Goal: Task Accomplishment & Management: Manage account settings

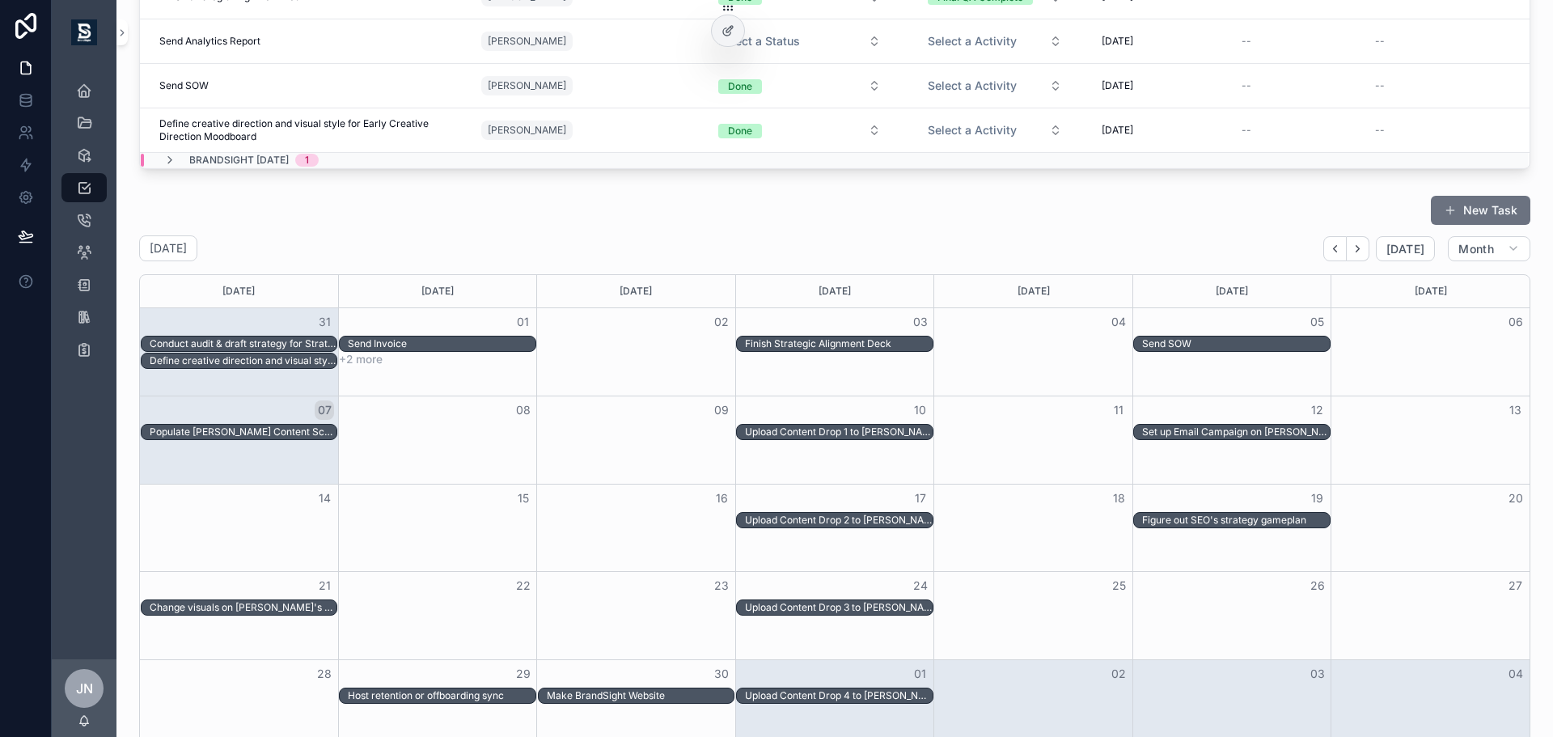
scroll to position [633, 0]
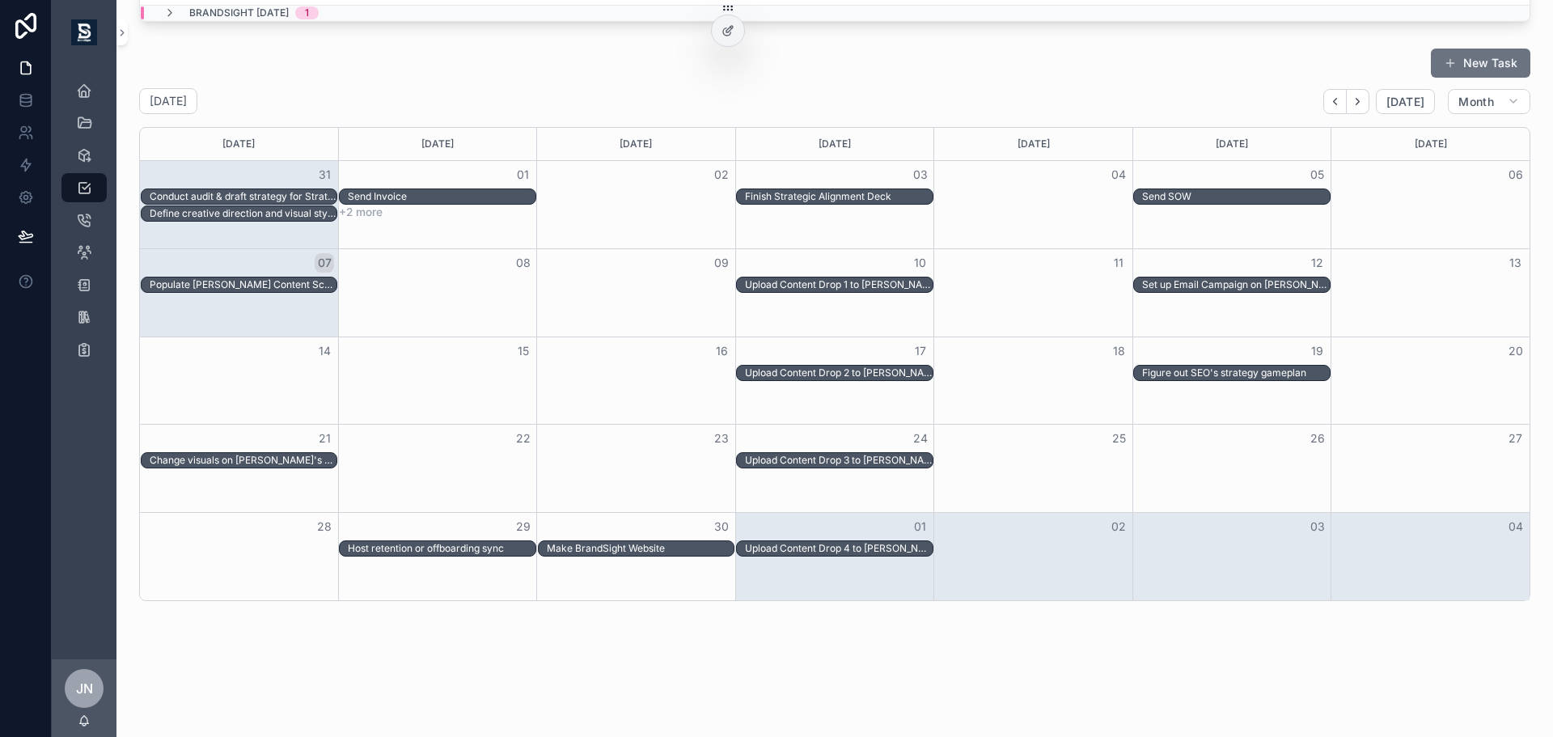
click at [279, 466] on div "Change visuals on [PERSON_NAME]'s website." at bounding box center [243, 460] width 187 height 13
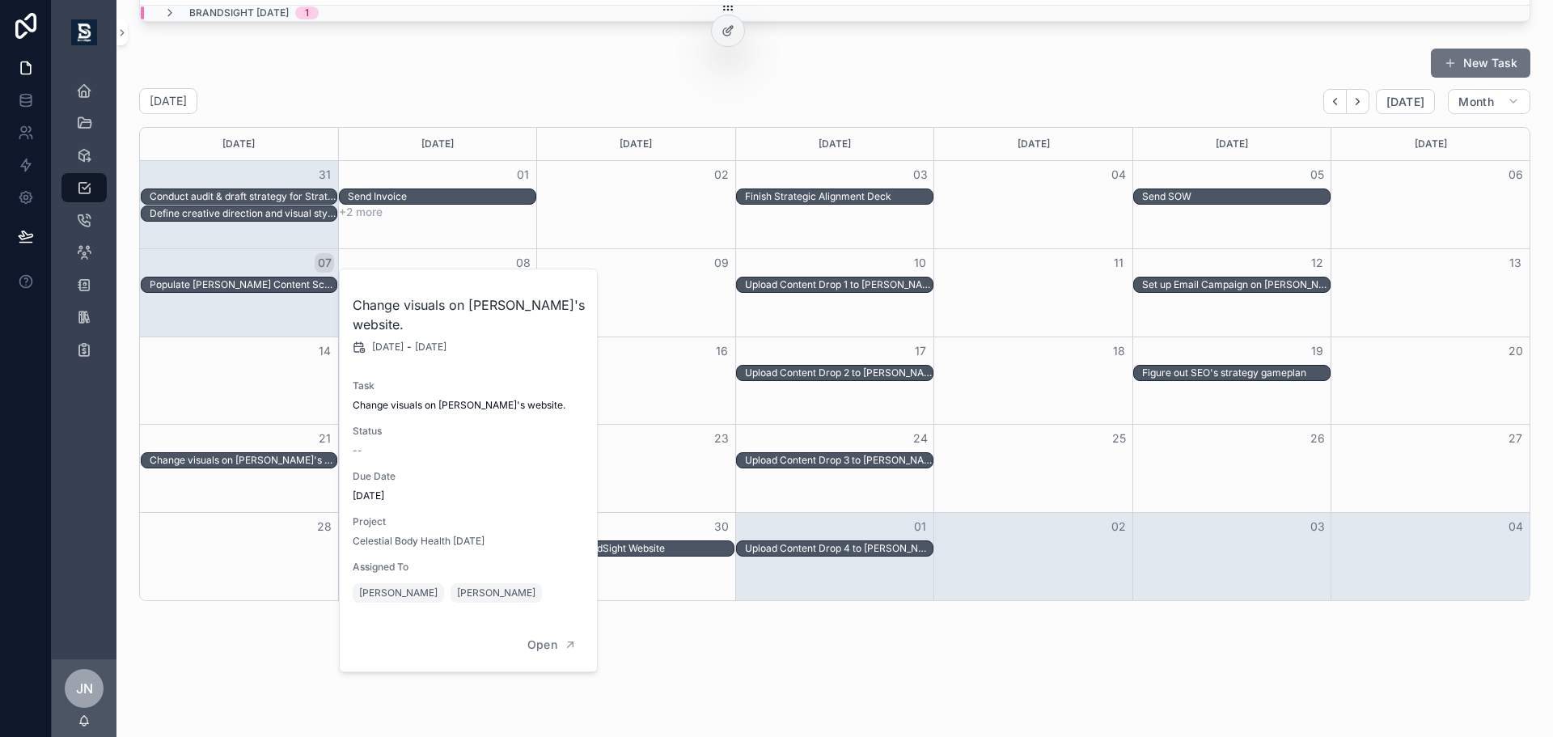
click at [664, 667] on div "Tasks New Task Filter Status Filter Assigned To Task Assigned To Status Activit…" at bounding box center [834, 39] width 1437 height 1344
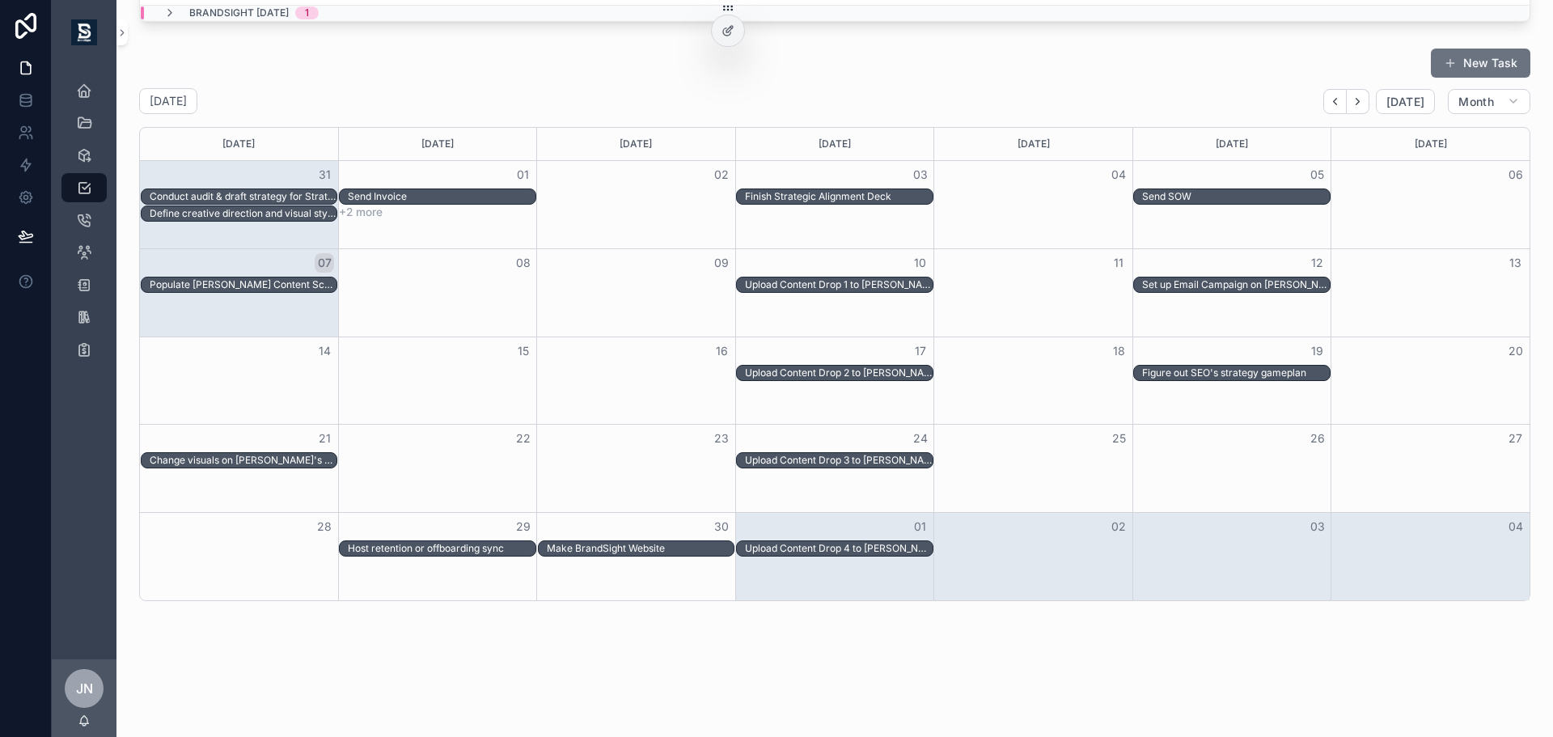
click at [594, 551] on div "Make BrandSight Website" at bounding box center [640, 548] width 187 height 13
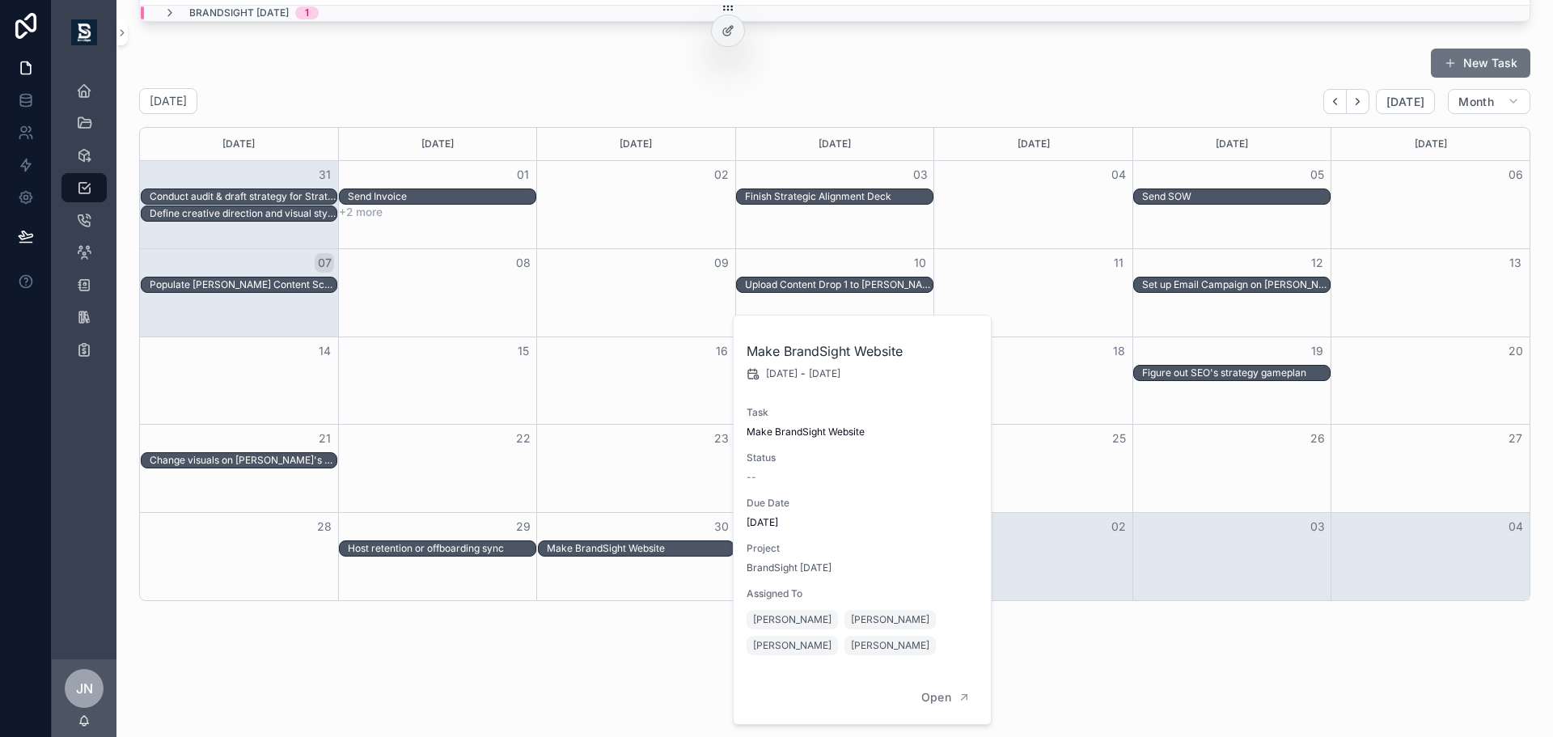
click at [630, 653] on div "Tasks New Task Filter Status Filter Assigned To Task Assigned To Status Activit…" at bounding box center [834, 39] width 1437 height 1344
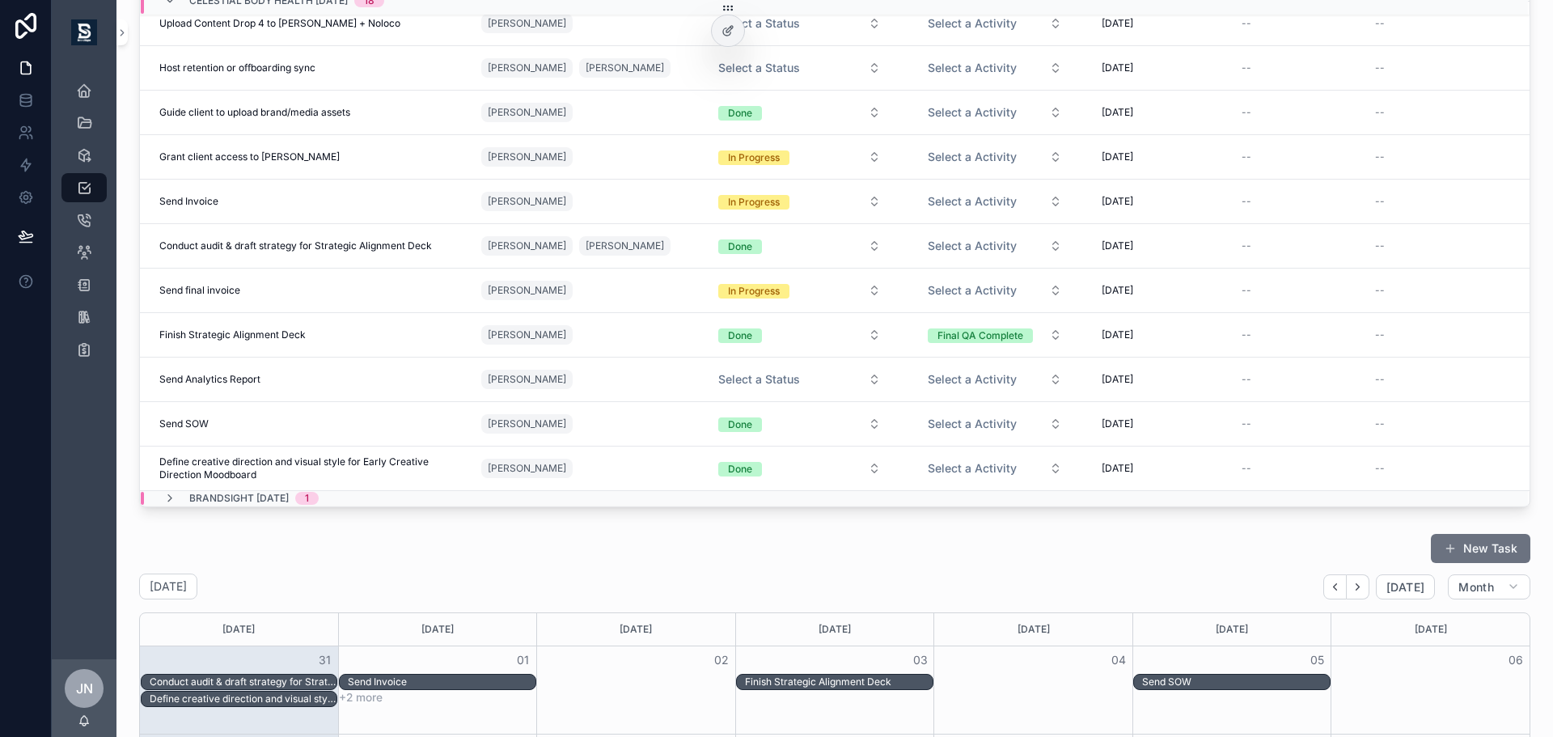
scroll to position [0, 0]
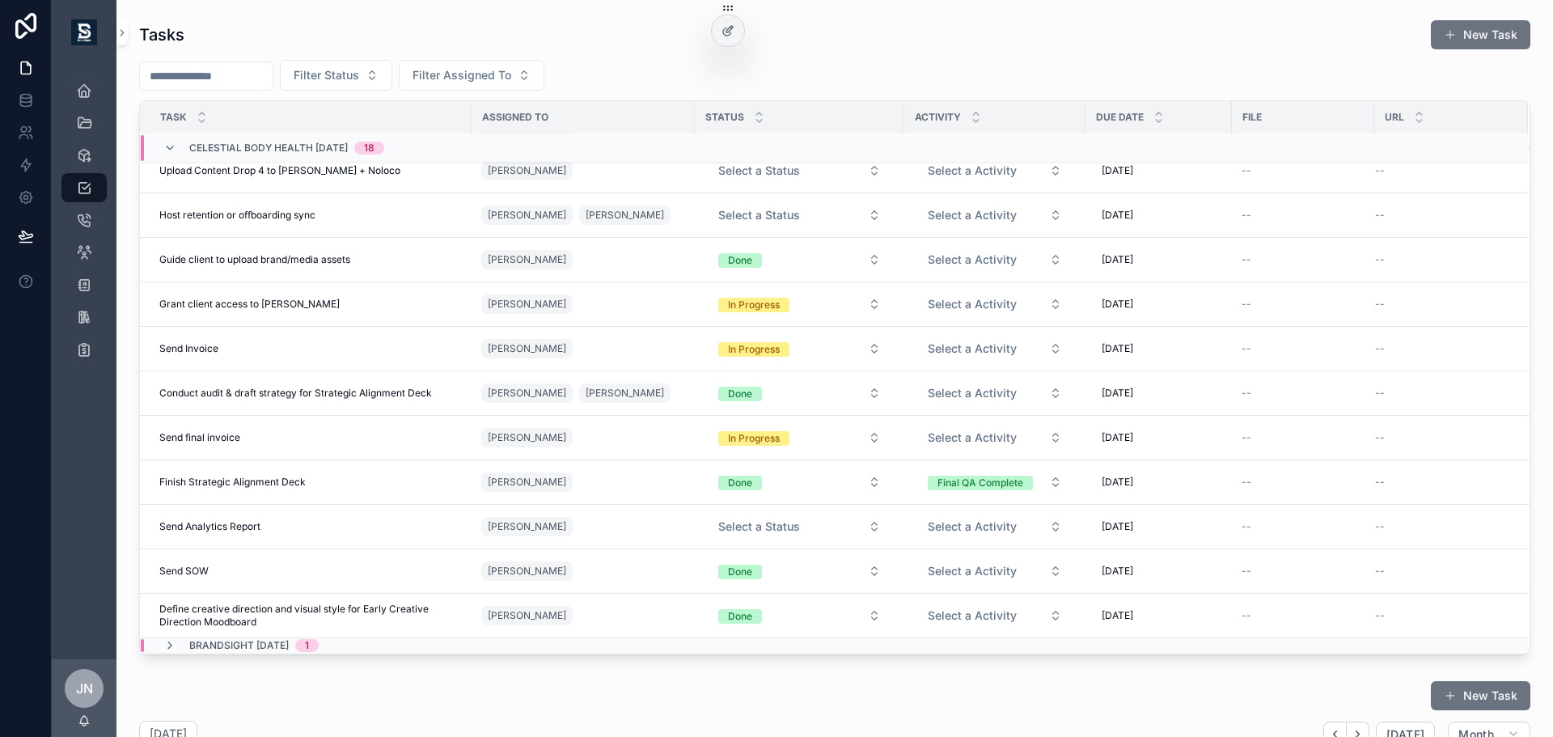
click at [385, 650] on div "BrandSight [DATE] 1" at bounding box center [522, 645] width 763 height 13
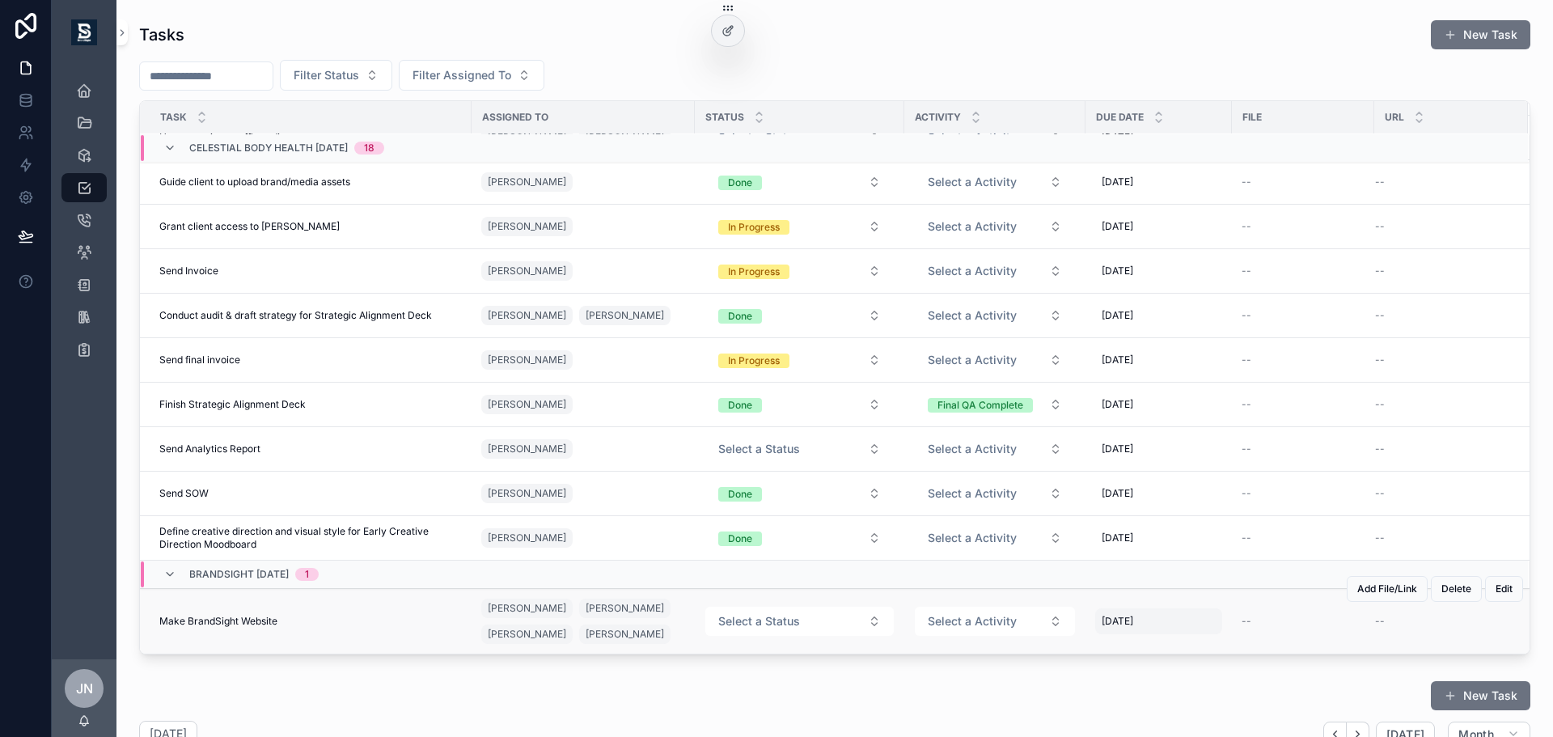
click at [1172, 622] on div "[DATE] [DATE]" at bounding box center [1158, 621] width 127 height 26
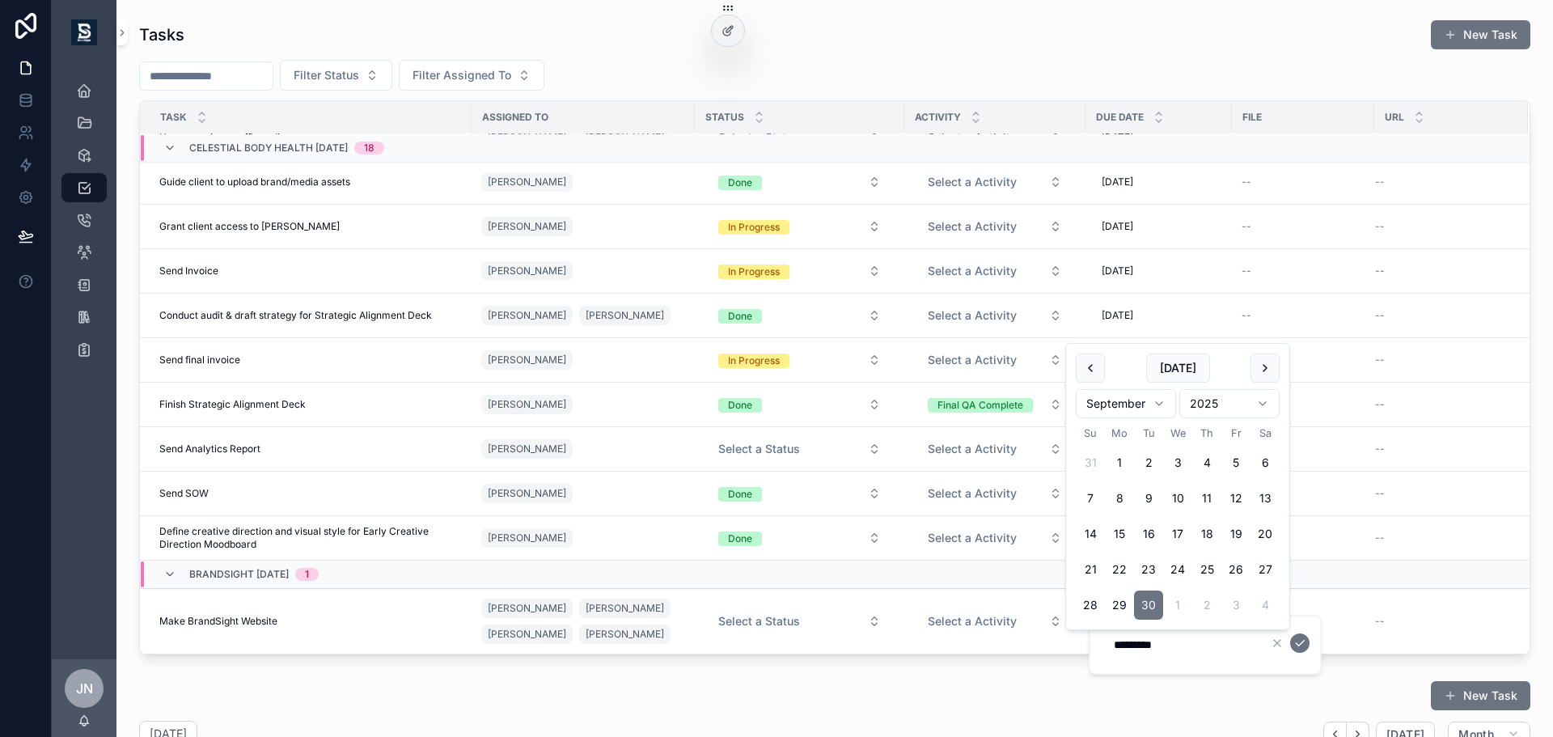
click at [974, 702] on div "New Task" at bounding box center [834, 695] width 1391 height 31
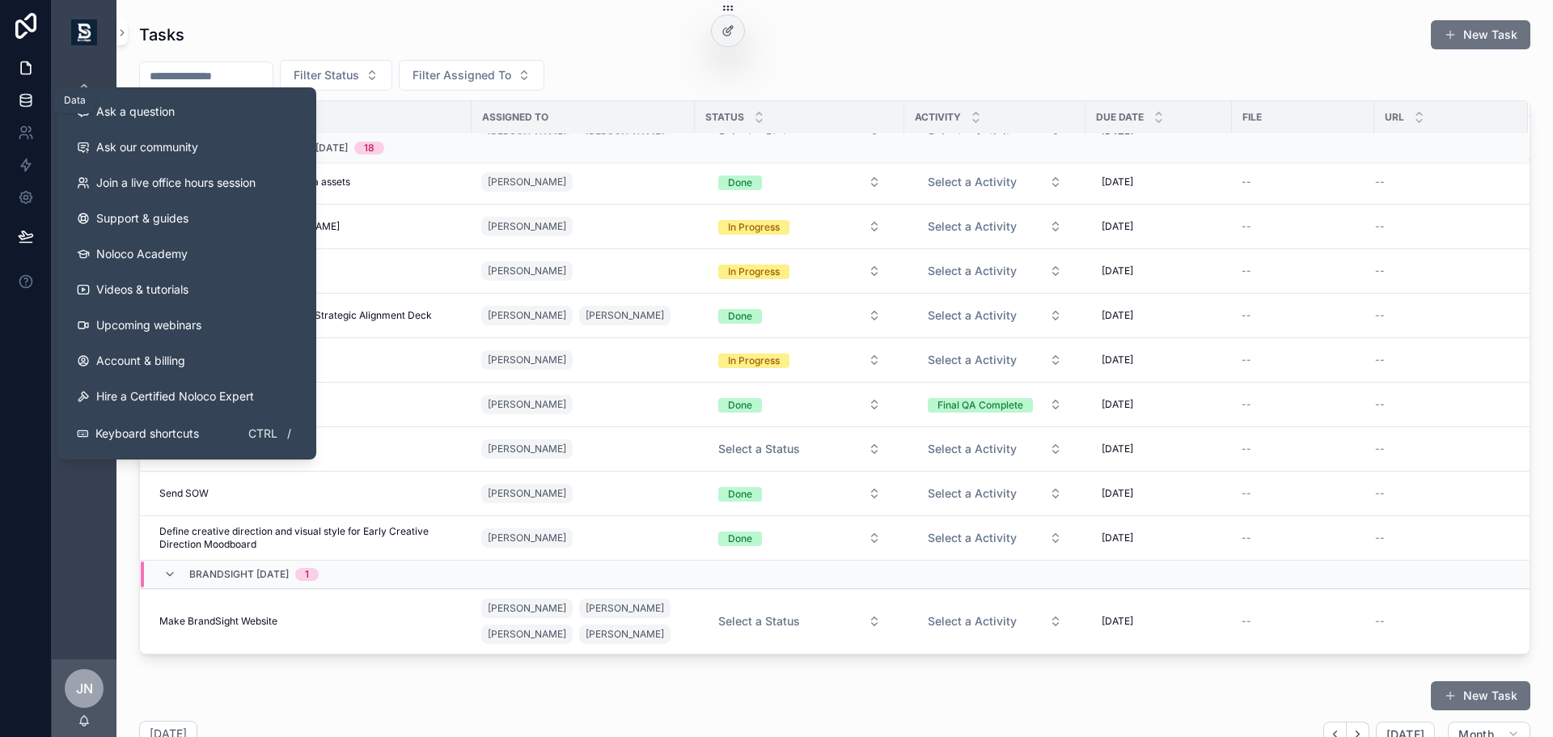
click at [34, 102] on link at bounding box center [25, 100] width 51 height 32
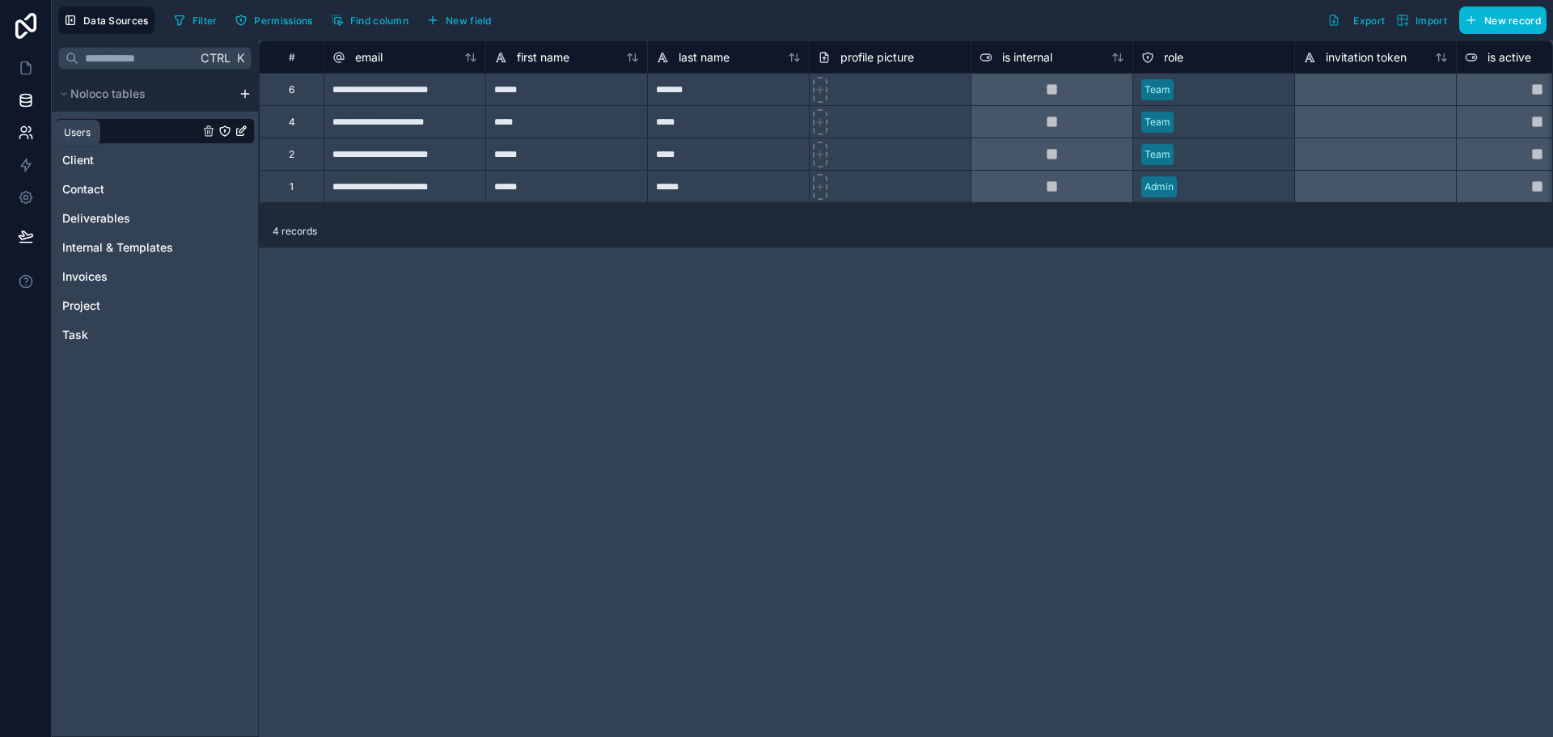
click at [32, 133] on icon at bounding box center [26, 133] width 16 height 16
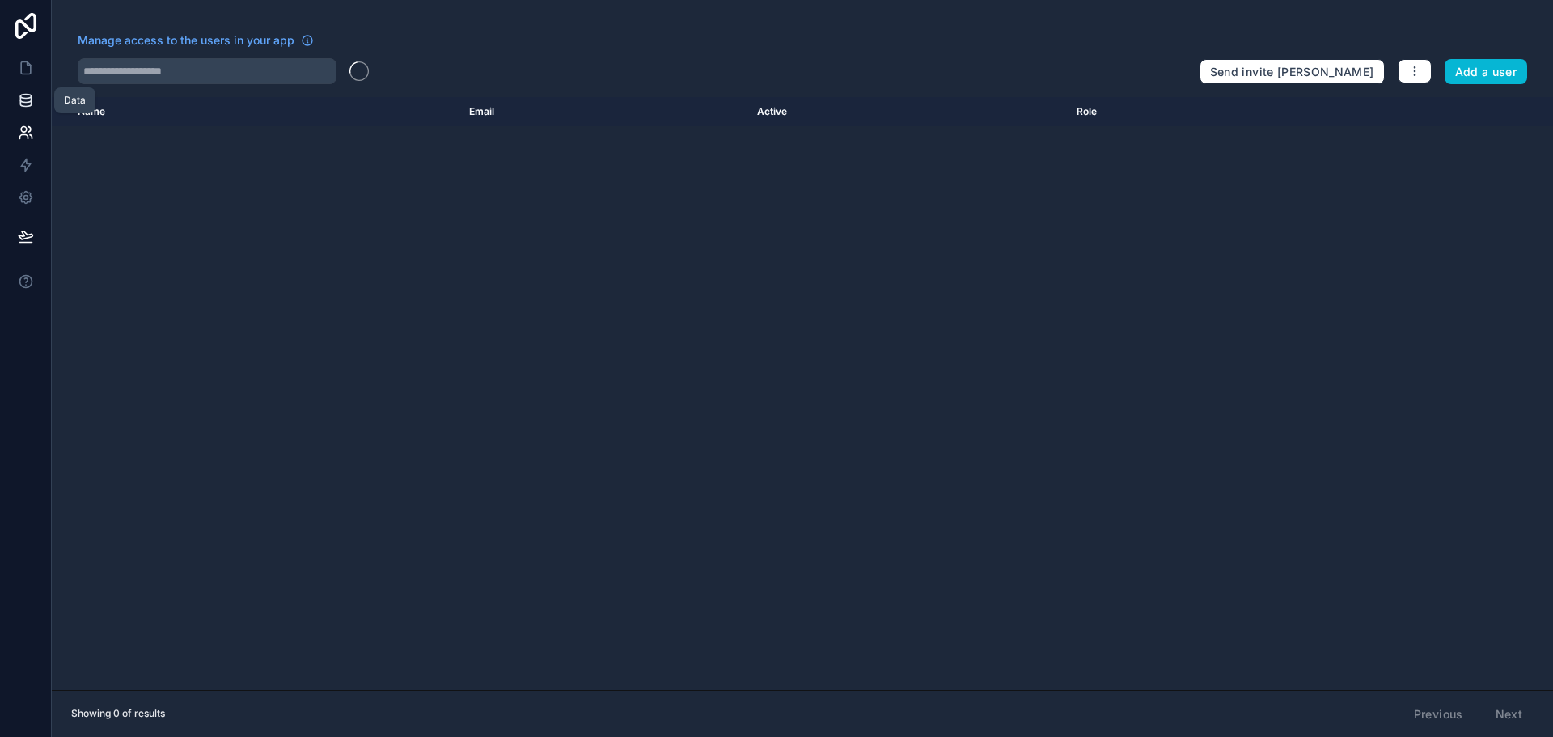
click at [23, 97] on icon at bounding box center [26, 100] width 16 height 16
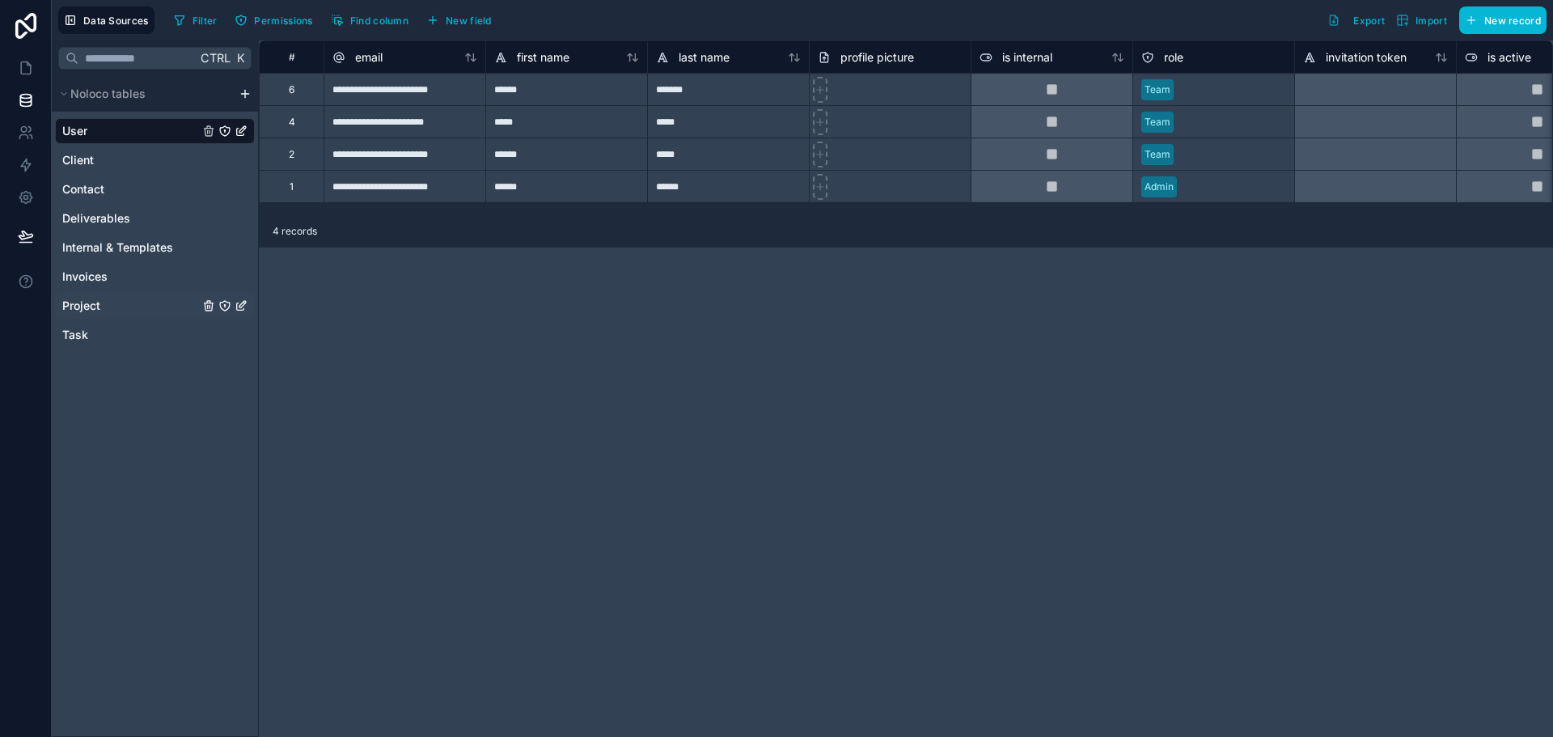
click at [116, 302] on link "Project" at bounding box center [130, 306] width 137 height 16
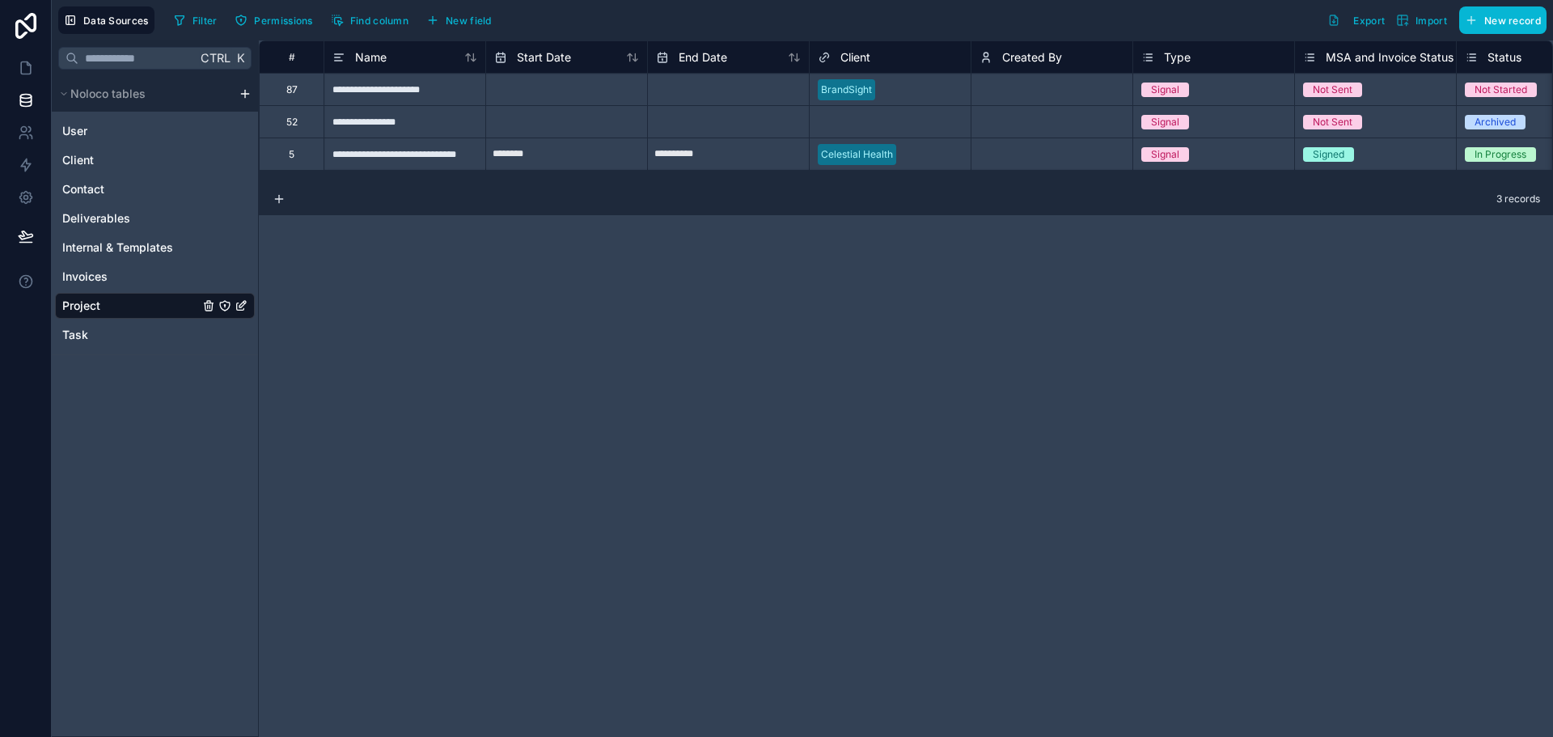
click at [455, 91] on div "**********" at bounding box center [405, 89] width 162 height 32
click at [455, 91] on input "**********" at bounding box center [404, 90] width 161 height 32
click at [465, 87] on input "**********" at bounding box center [404, 90] width 161 height 32
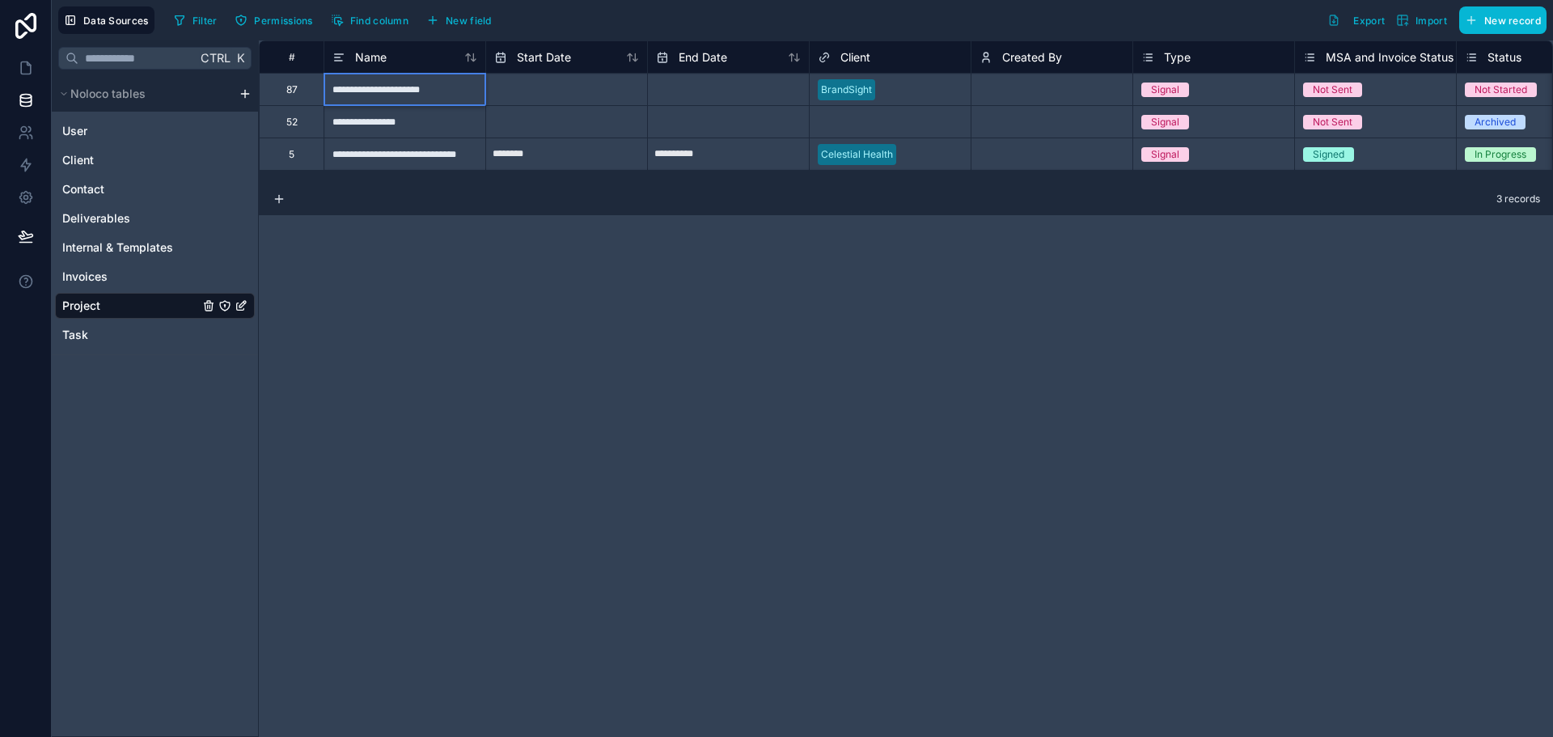
drag, startPoint x: 465, startPoint y: 87, endPoint x: 383, endPoint y: 86, distance: 81.7
click at [383, 86] on input "**********" at bounding box center [404, 90] width 161 height 32
type input "**********"
click at [475, 301] on div "**********" at bounding box center [906, 388] width 1294 height 697
click at [16, 55] on link at bounding box center [25, 68] width 51 height 32
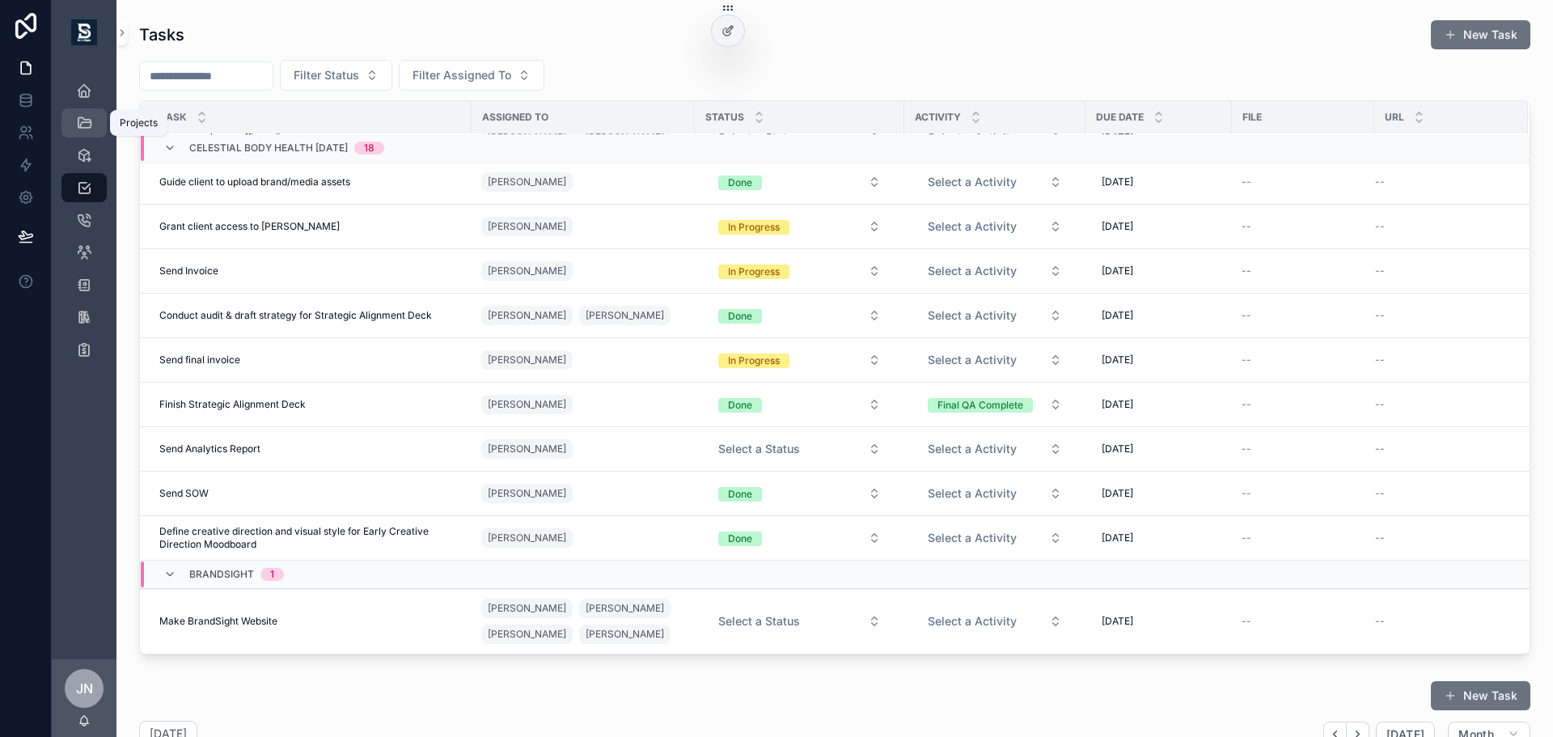
click at [82, 122] on icon "scrollable content" at bounding box center [84, 123] width 16 height 16
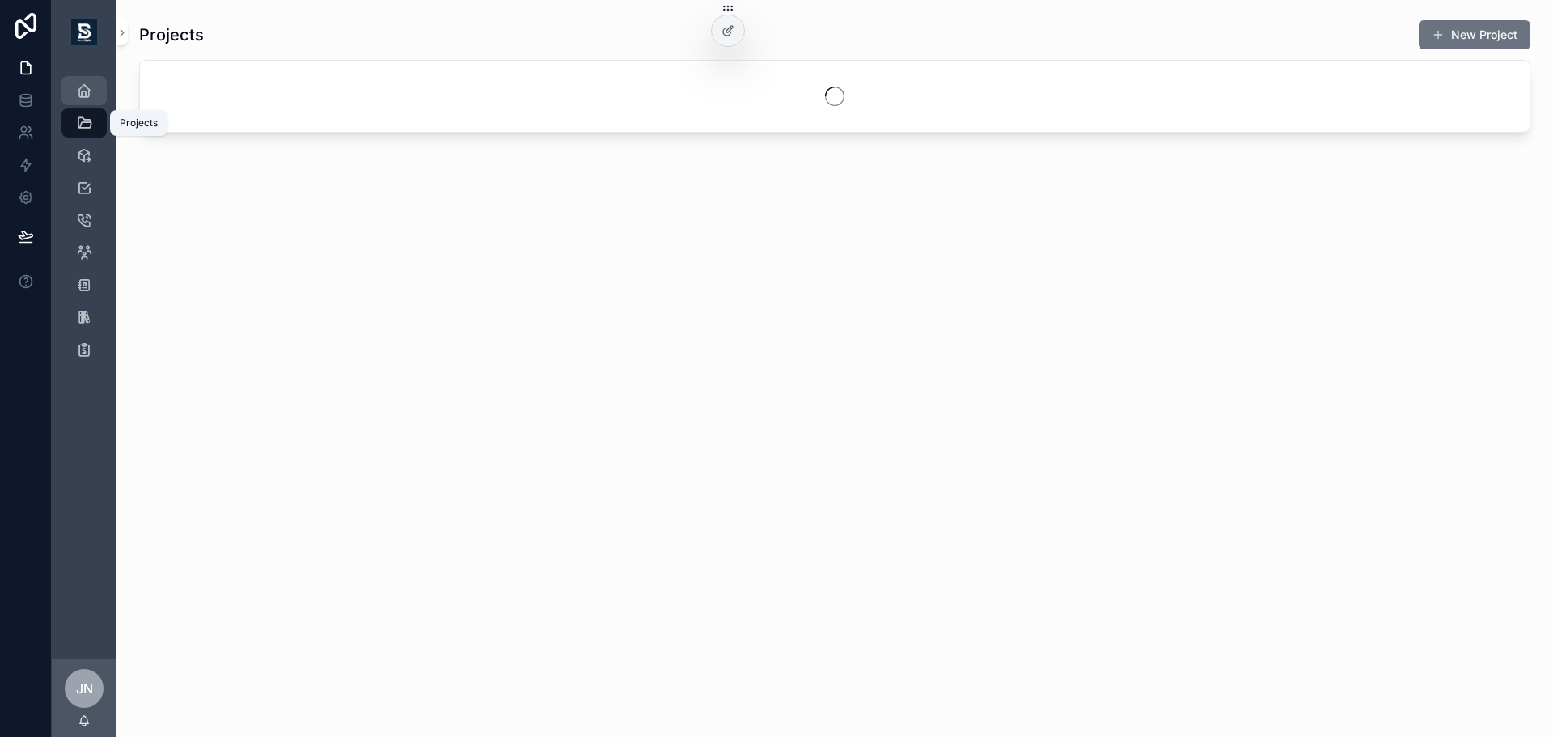
click at [79, 89] on icon "scrollable content" at bounding box center [84, 91] width 16 height 16
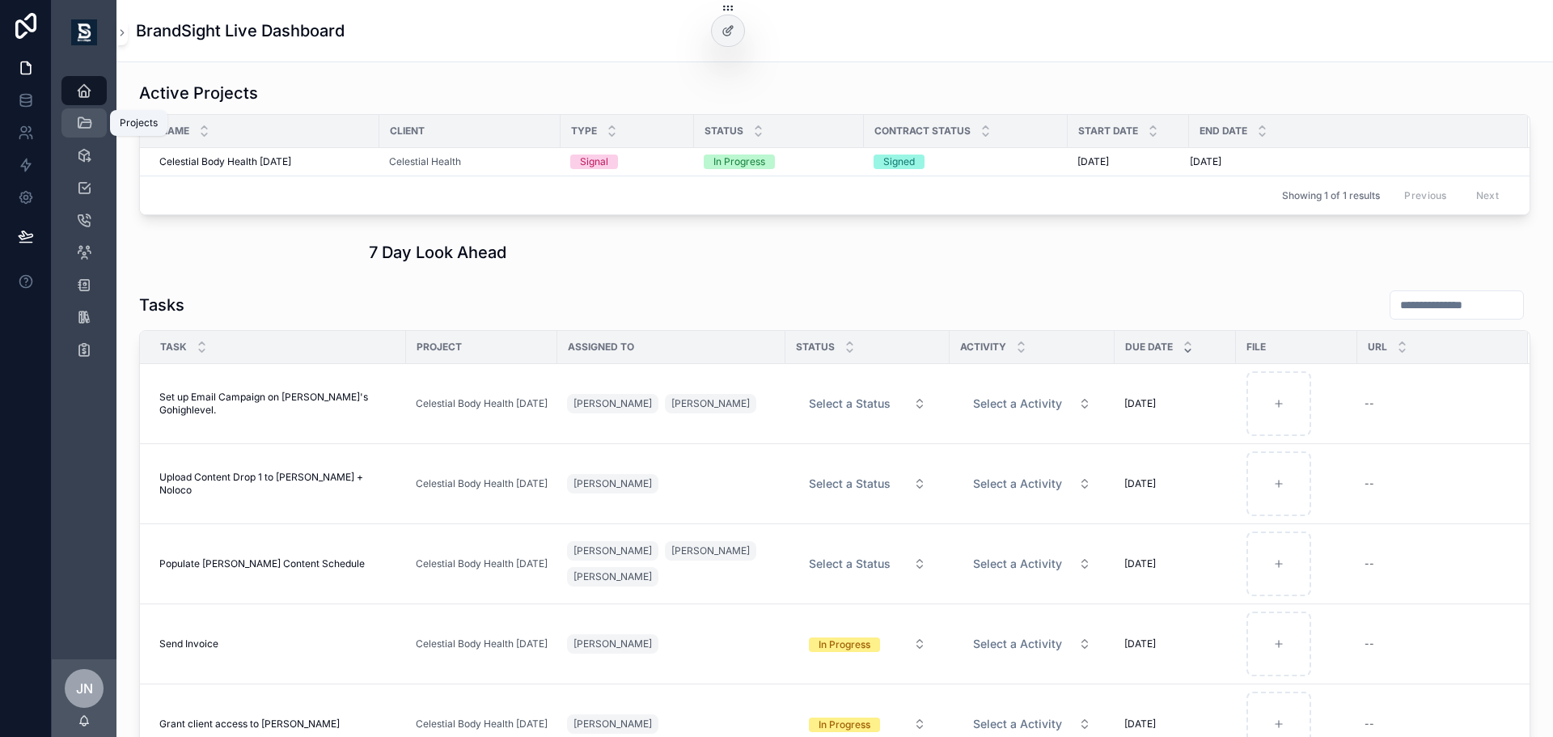
click at [83, 125] on icon "scrollable content" at bounding box center [84, 123] width 16 height 16
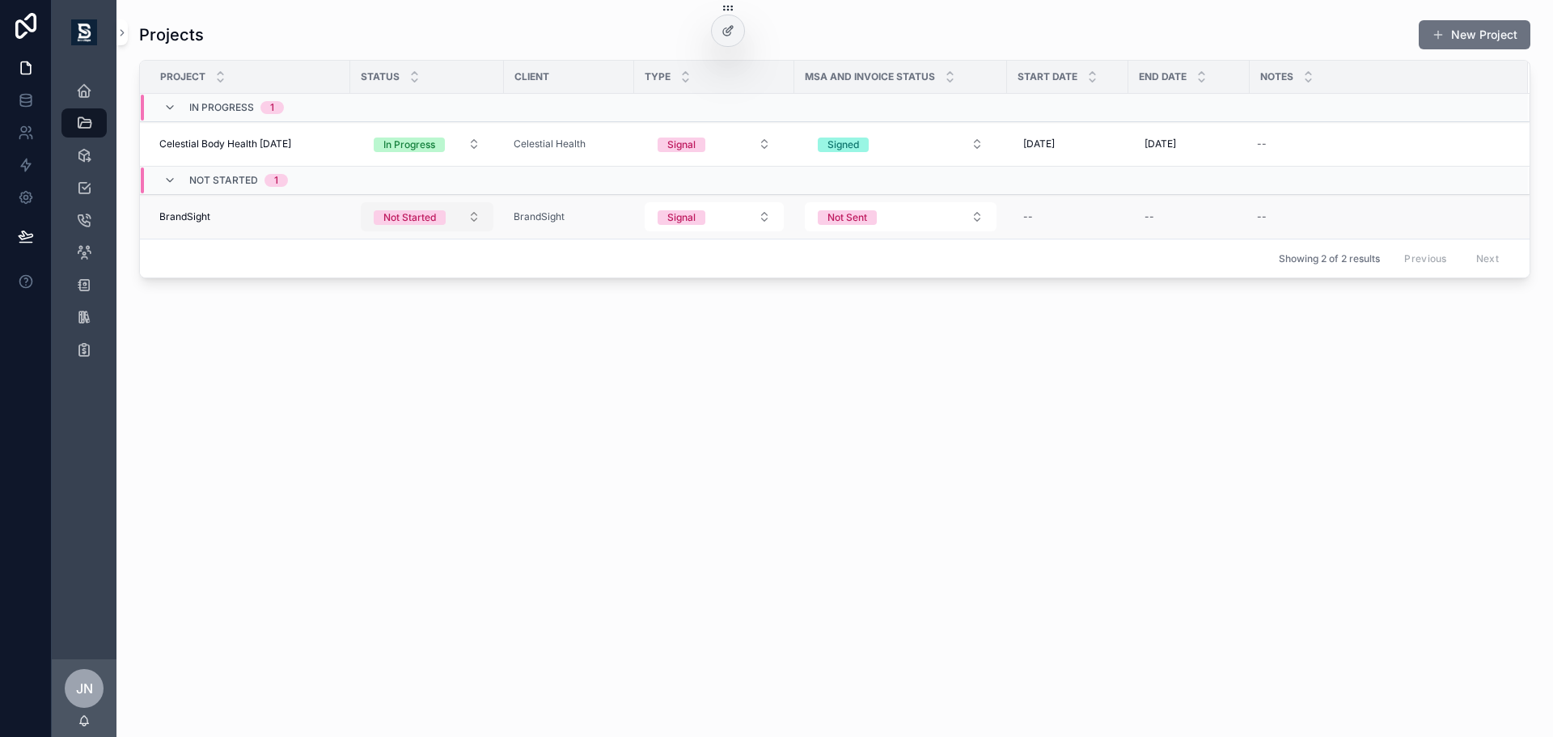
click at [426, 218] on div "Not Started" at bounding box center [409, 217] width 53 height 15
click at [466, 332] on div "In Progress" at bounding box center [427, 329] width 194 height 24
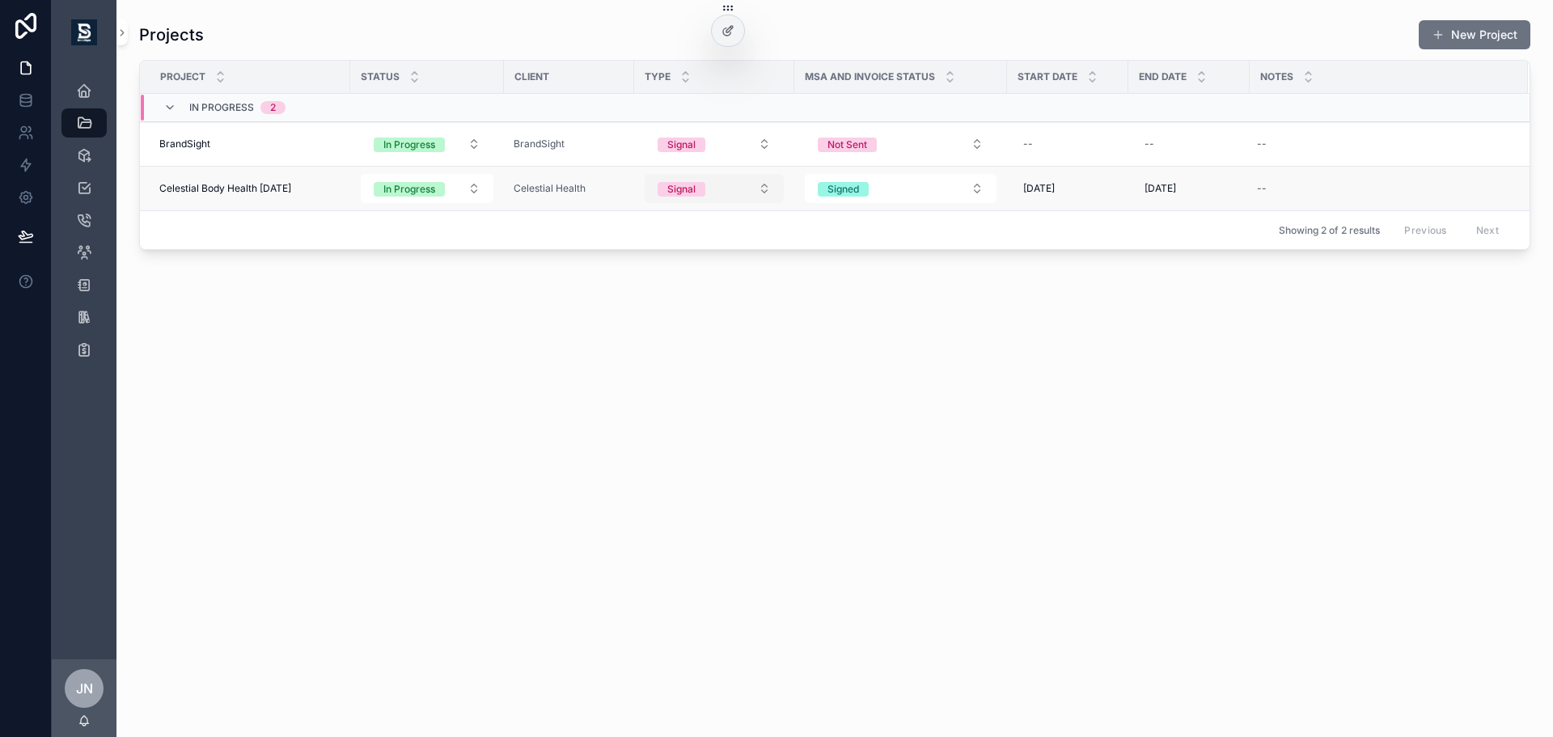
click at [732, 184] on button "Signal" at bounding box center [714, 188] width 139 height 29
click at [740, 135] on button "Signal" at bounding box center [714, 143] width 139 height 29
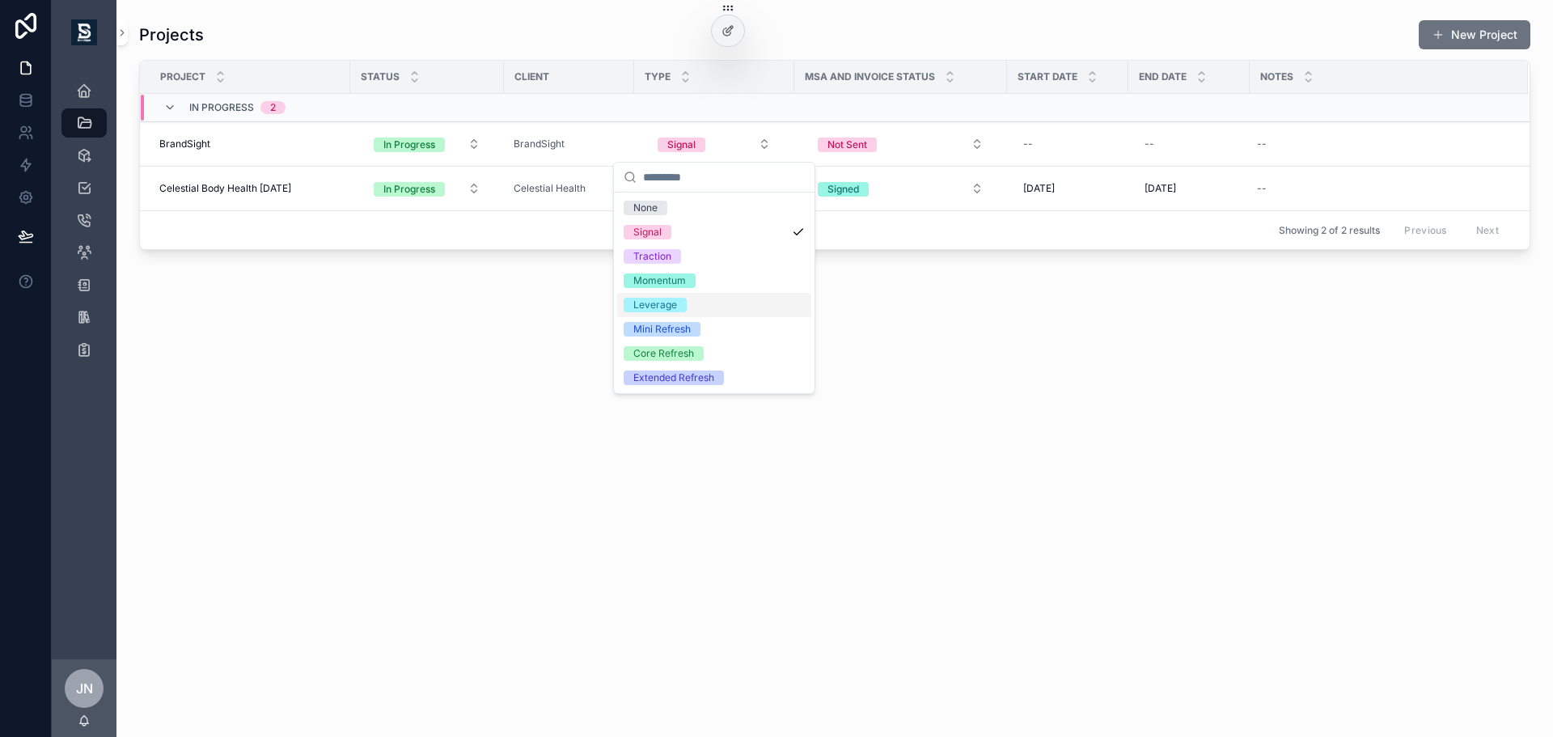
click at [718, 308] on div "Leverage" at bounding box center [714, 305] width 194 height 24
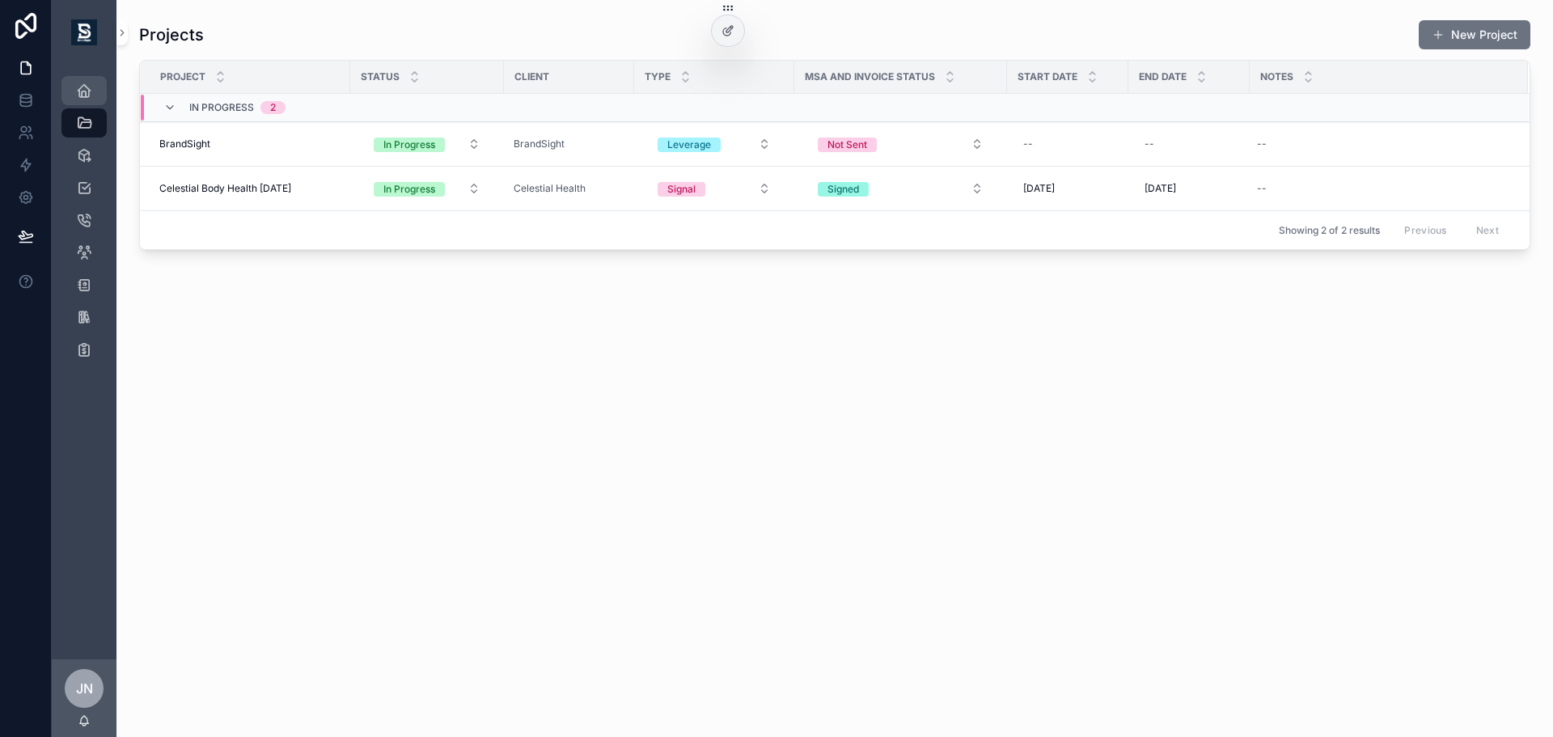
click at [76, 83] on icon "scrollable content" at bounding box center [84, 91] width 16 height 16
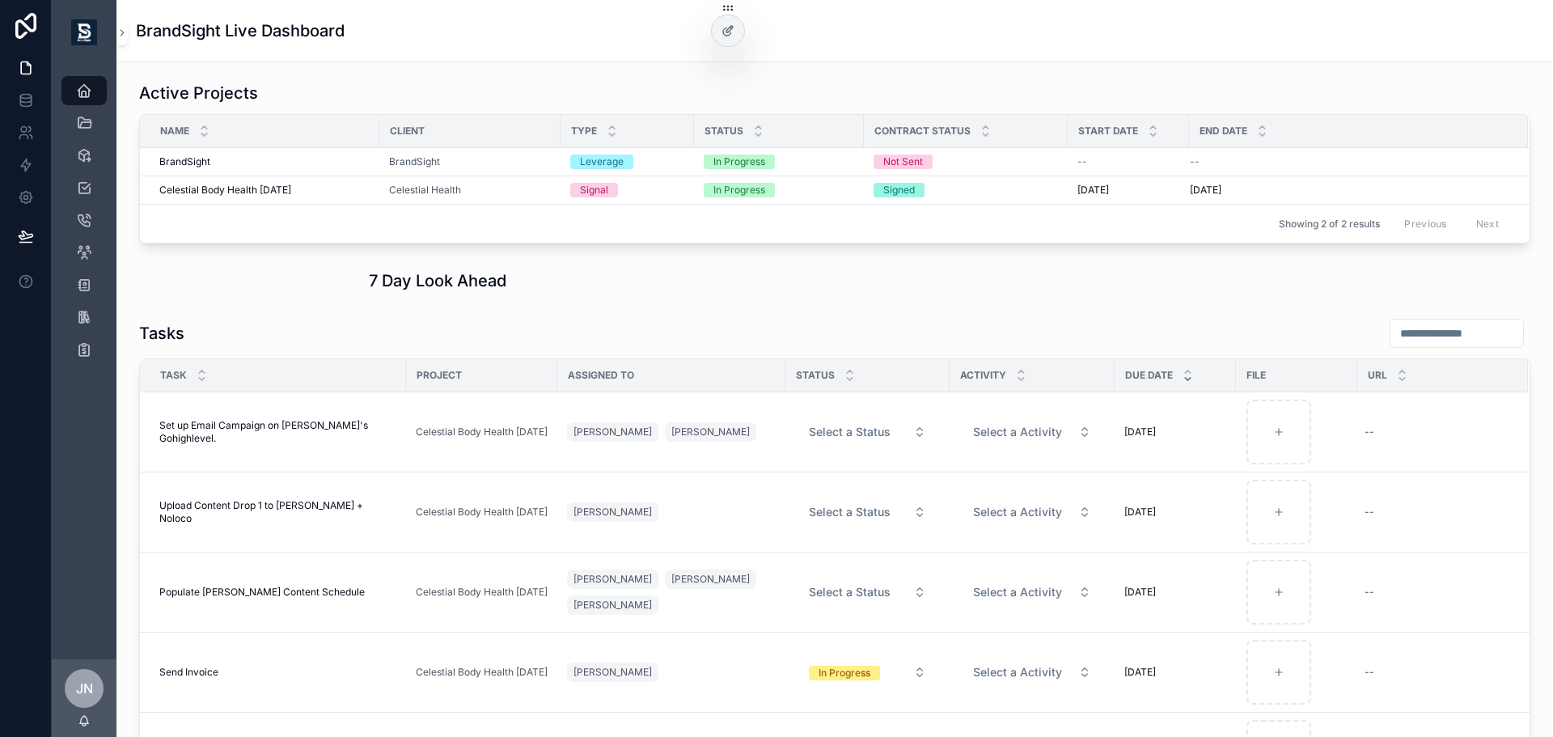
scroll to position [243, 0]
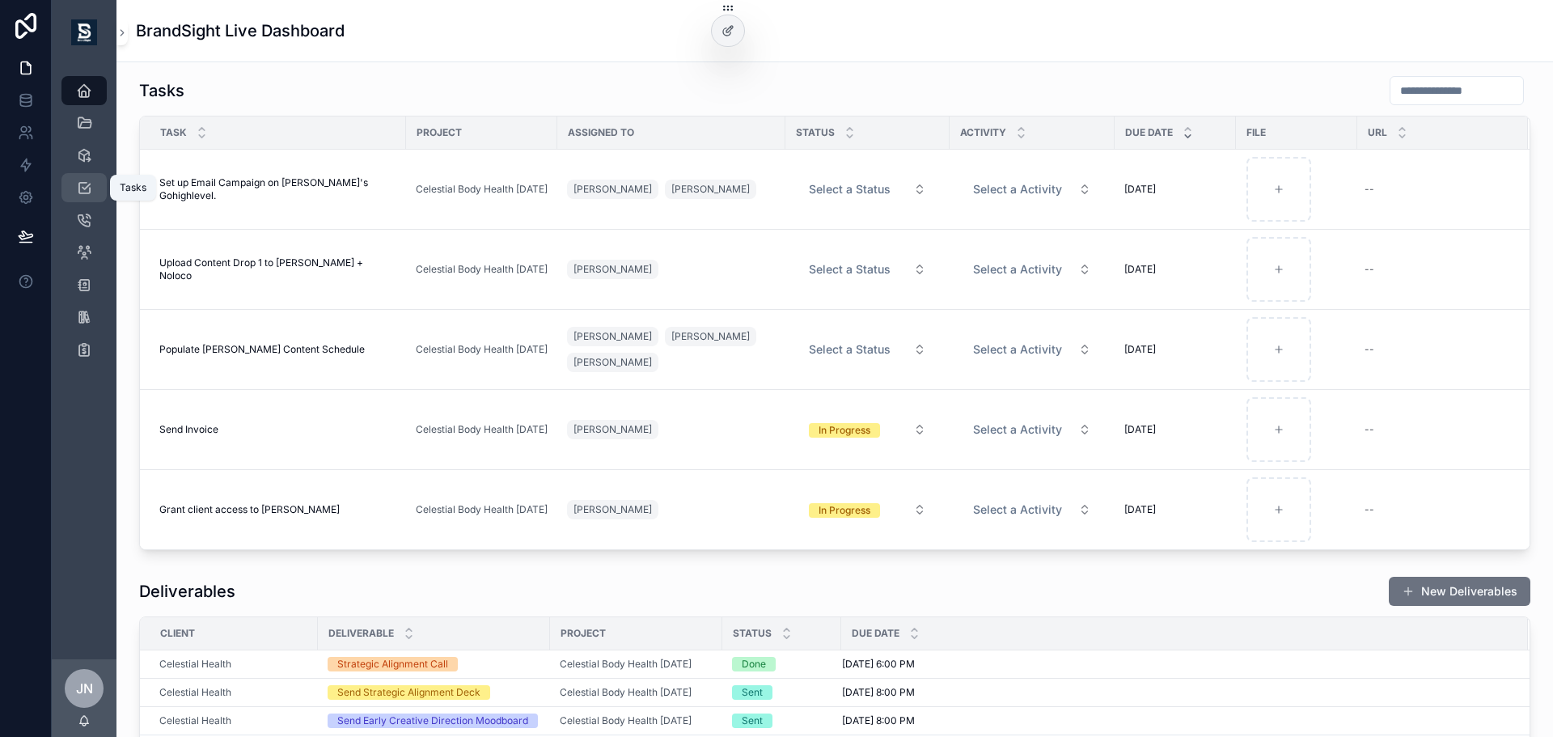
click at [79, 180] on icon "scrollable content" at bounding box center [84, 188] width 16 height 16
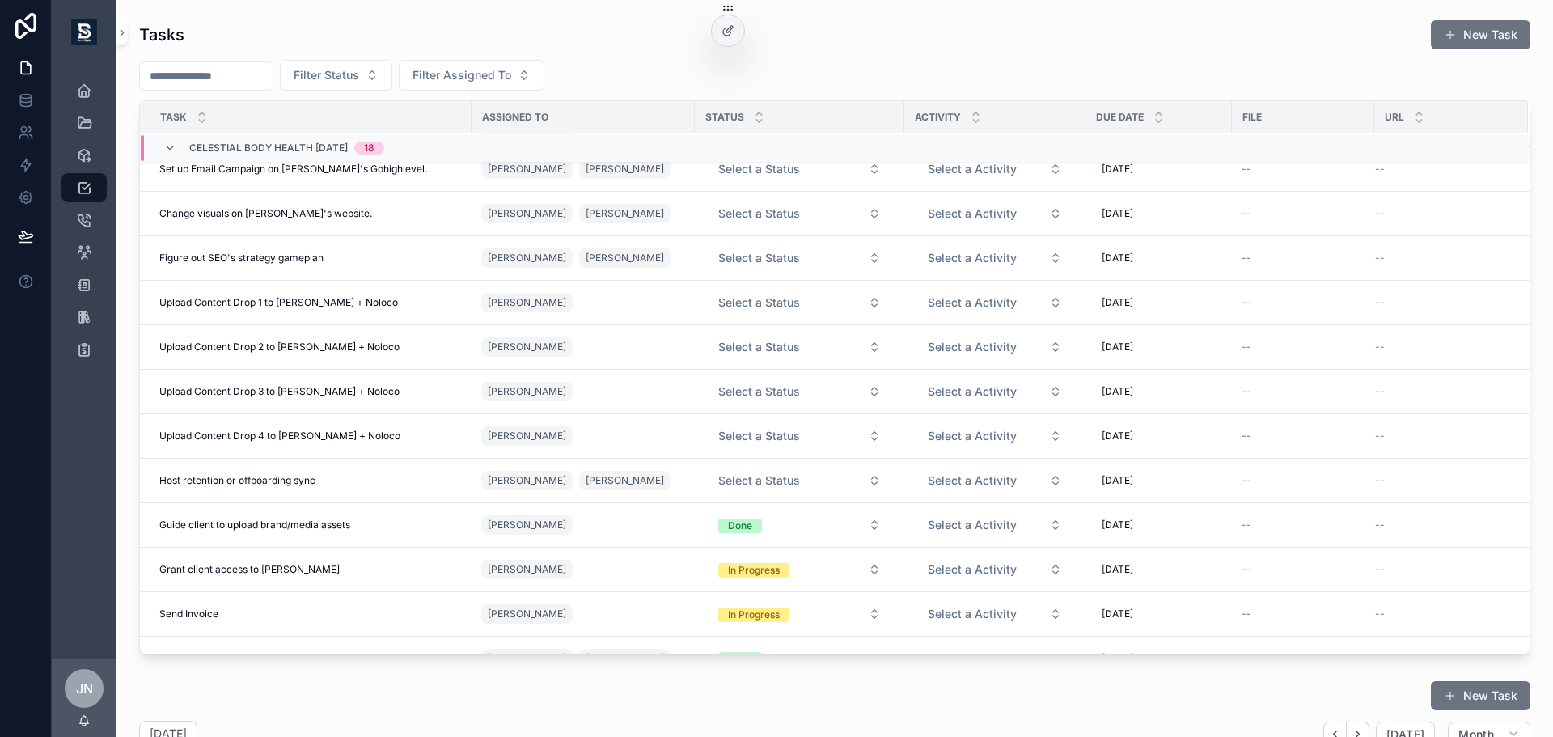
scroll to position [243, 0]
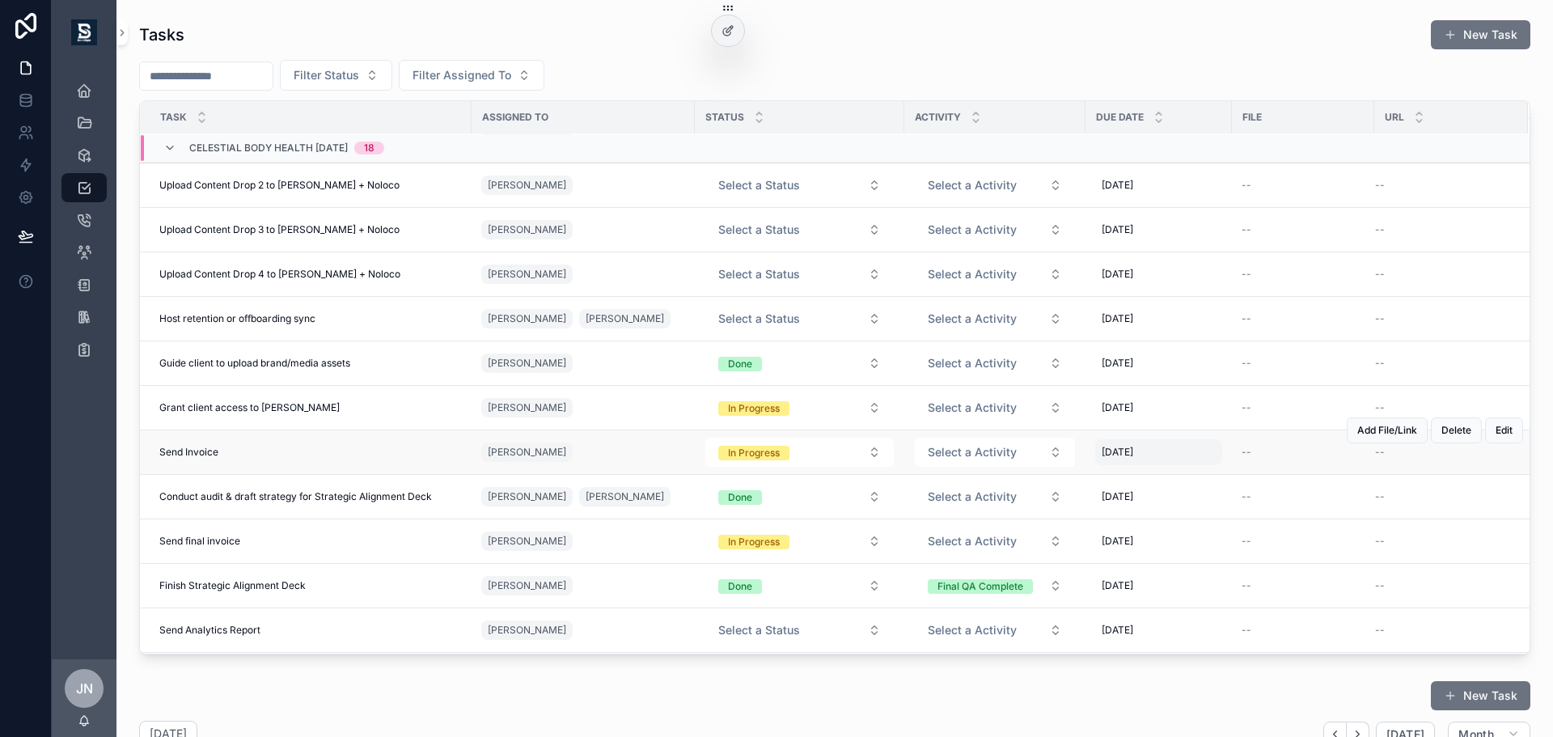
click at [1133, 458] on span "[DATE]" at bounding box center [1118, 452] width 32 height 13
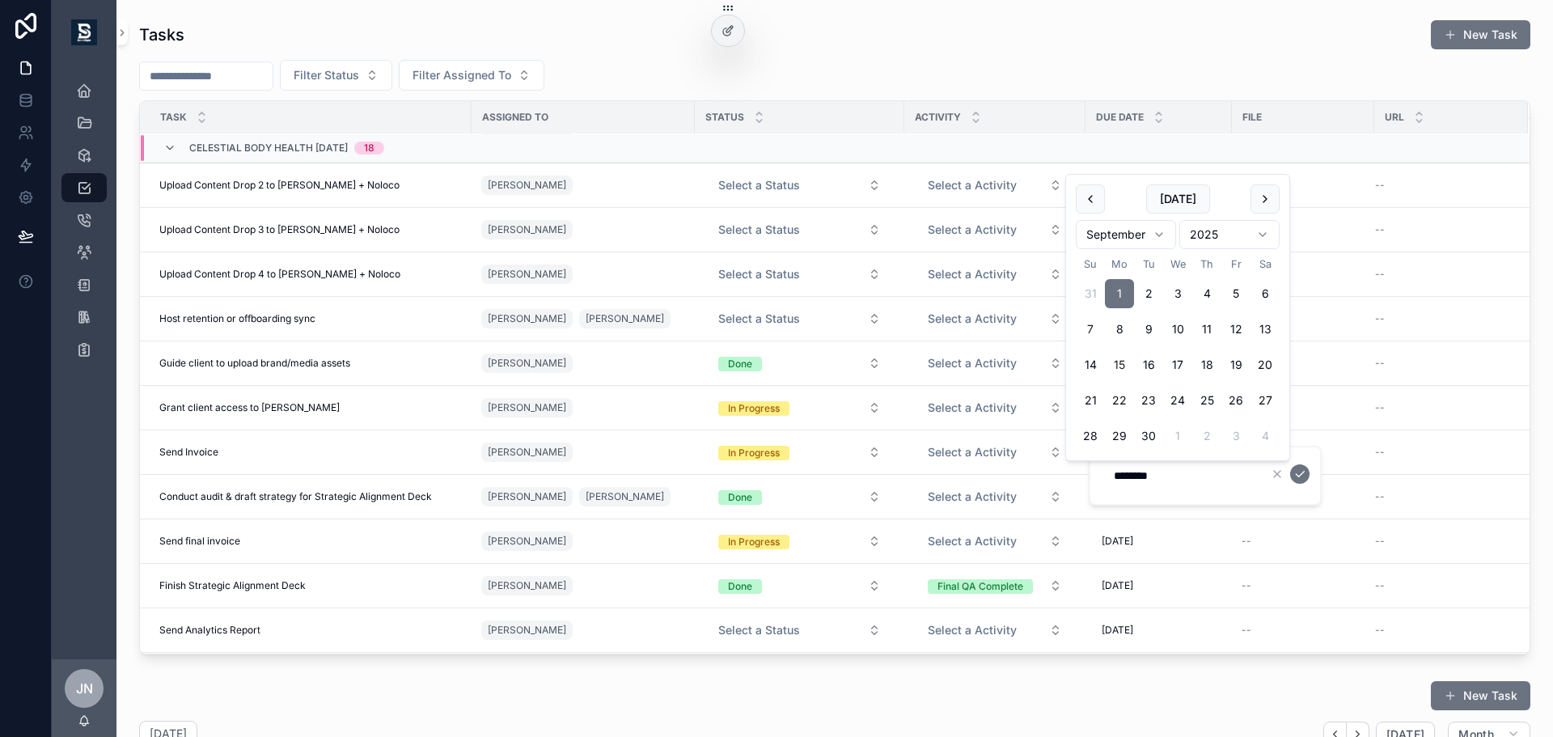
click at [1113, 366] on button "15" at bounding box center [1119, 364] width 29 height 29
type input "*********"
click at [1304, 477] on icon "scrollable content" at bounding box center [1300, 474] width 13 height 13
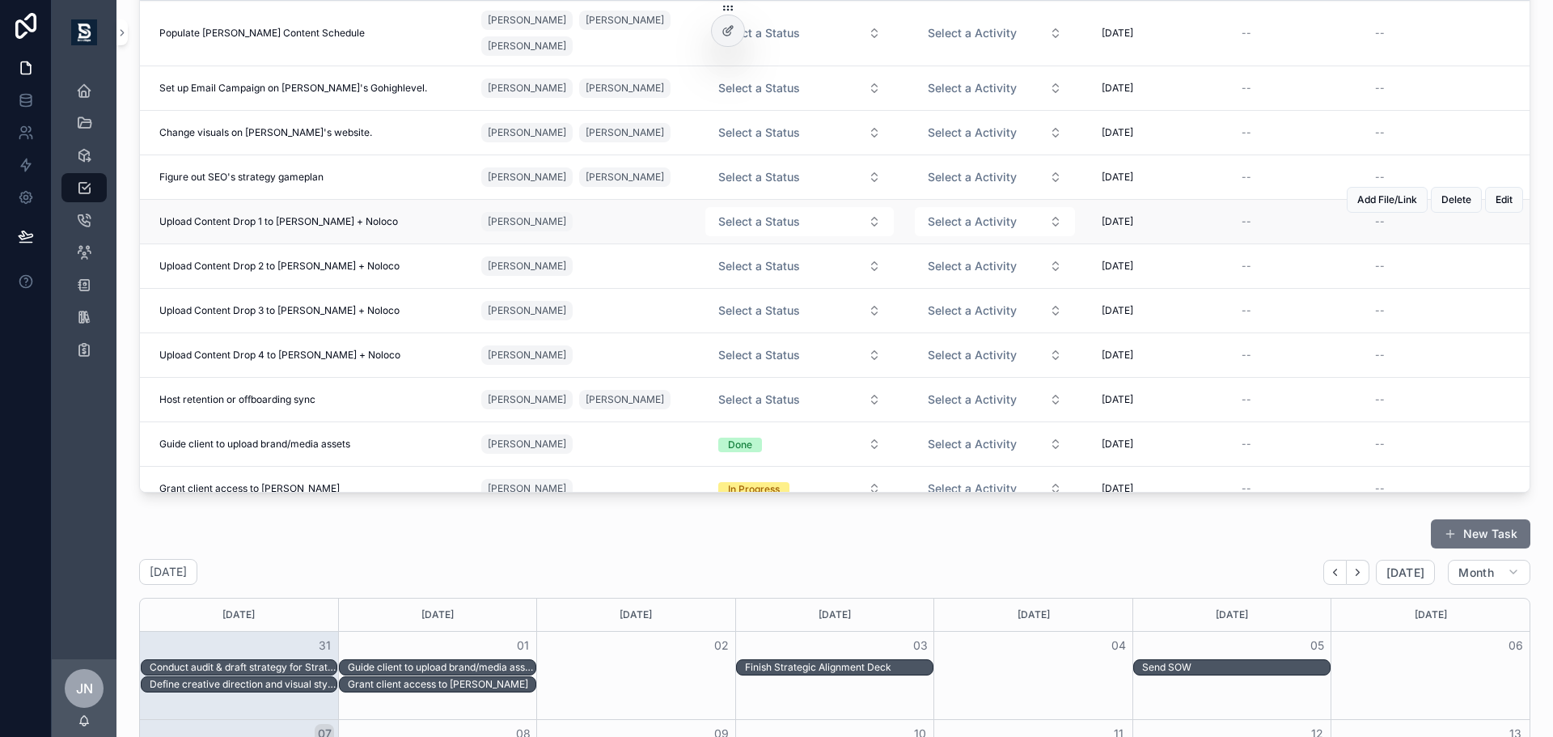
scroll to position [0, 0]
